Goal: Share content

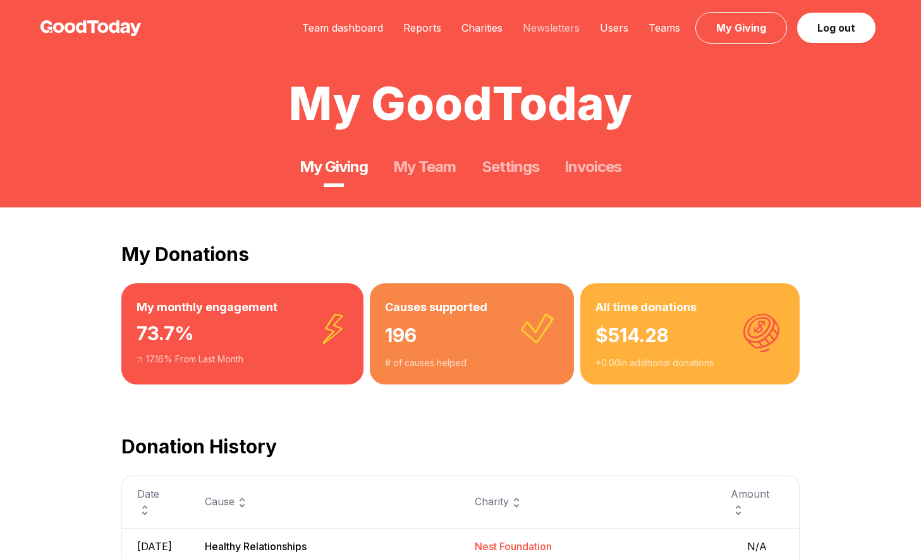
click at [543, 30] on link "Newsletters" at bounding box center [551, 27] width 77 height 13
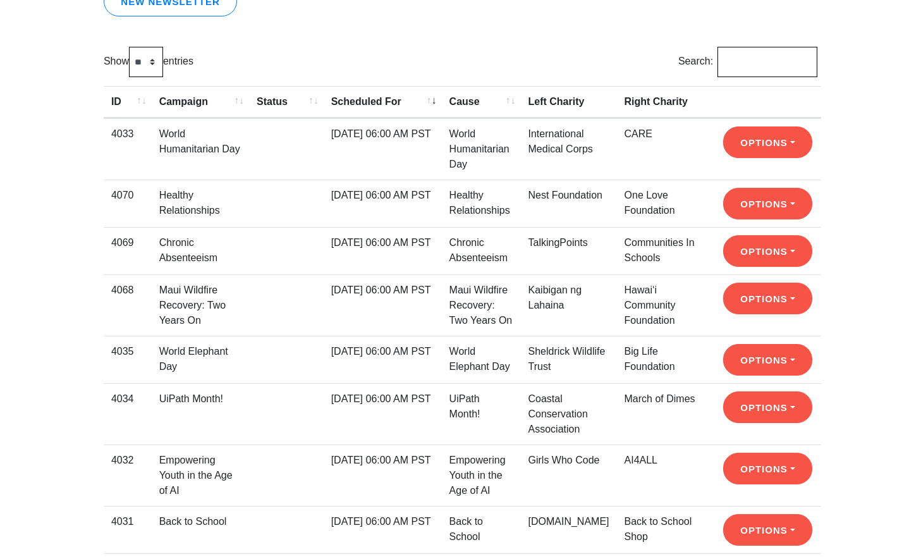
scroll to position [213, 0]
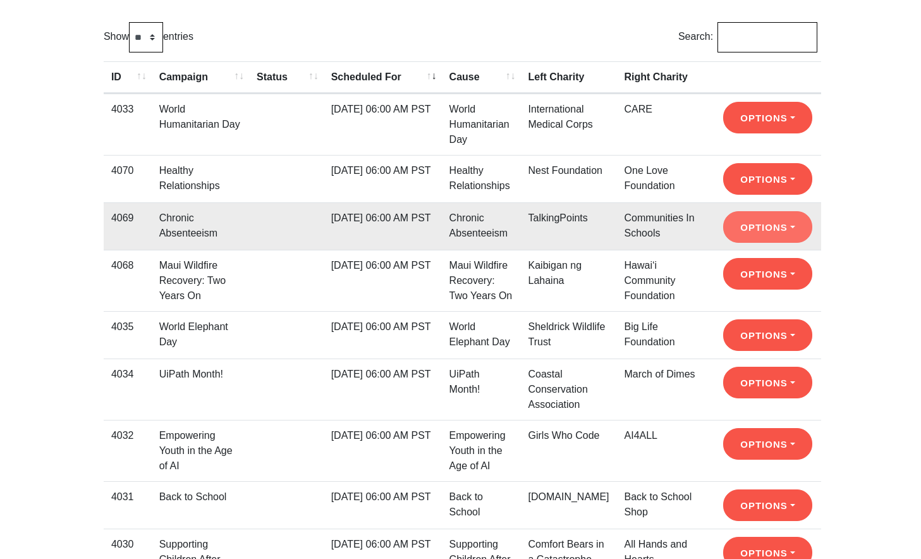
click at [735, 133] on button "Options" at bounding box center [767, 118] width 89 height 32
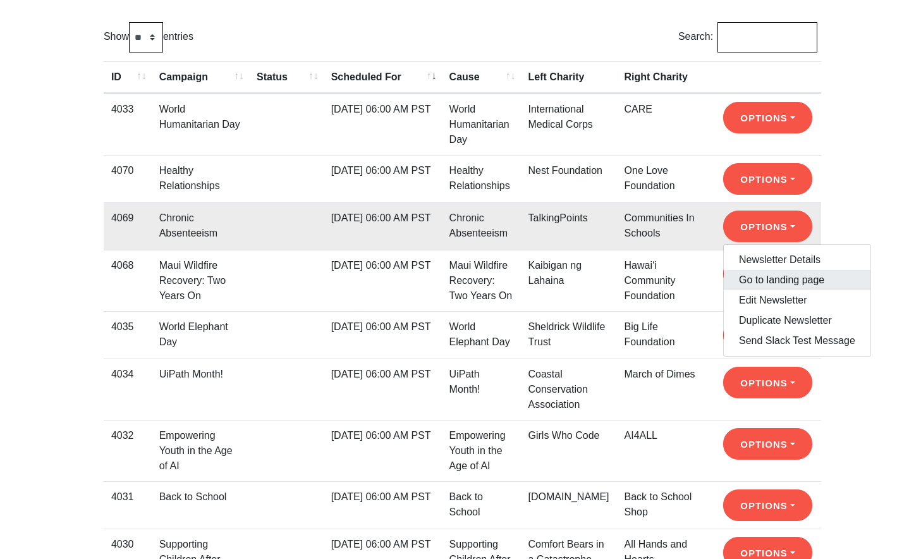
click at [744, 276] on link "Go to landing page" at bounding box center [797, 280] width 147 height 20
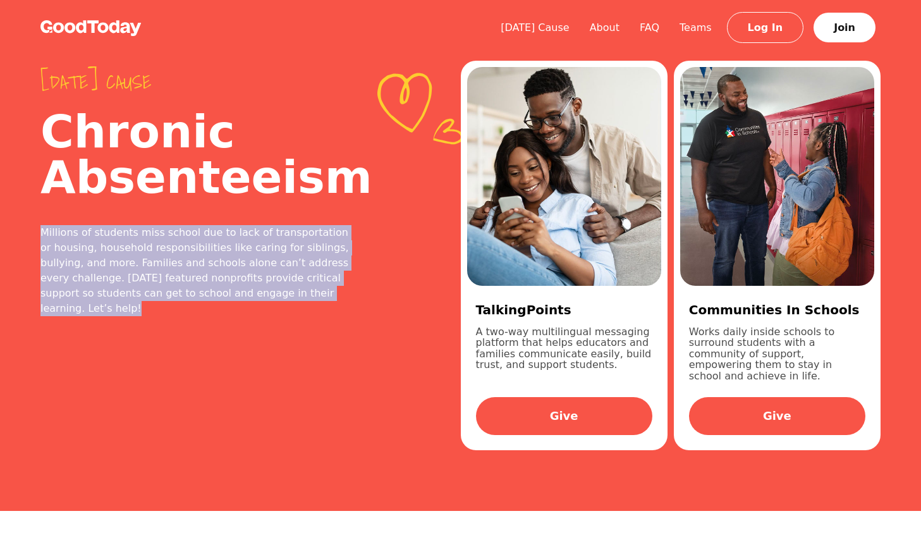
drag, startPoint x: 281, startPoint y: 298, endPoint x: 36, endPoint y: 235, distance: 252.7
click at [36, 235] on div "[DATE] cause Chronic Absenteeism Millions of students miss school due to lack o…" at bounding box center [460, 255] width 921 height 511
copy div "Millions of students miss school due to lack of transportation or housing, hous…"
drag, startPoint x: 49, startPoint y: 149, endPoint x: 302, endPoint y: 294, distance: 292.3
click at [302, 294] on div "Today's cause Chronic Absenteeism Millions of students miss school due to lack …" at bounding box center [250, 255] width 420 height 430
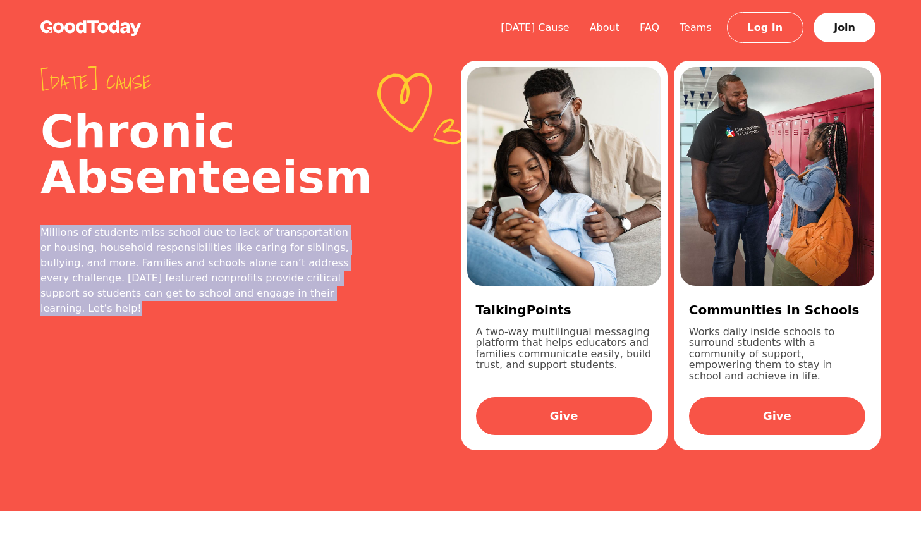
copy div "Chronic Absenteeism Millions of students miss school due to lack of transportat…"
click at [214, 276] on div "Millions of students miss school due to lack of transportation or housing, hous…" at bounding box center [199, 270] width 319 height 91
